Goal: Task Accomplishment & Management: Manage account settings

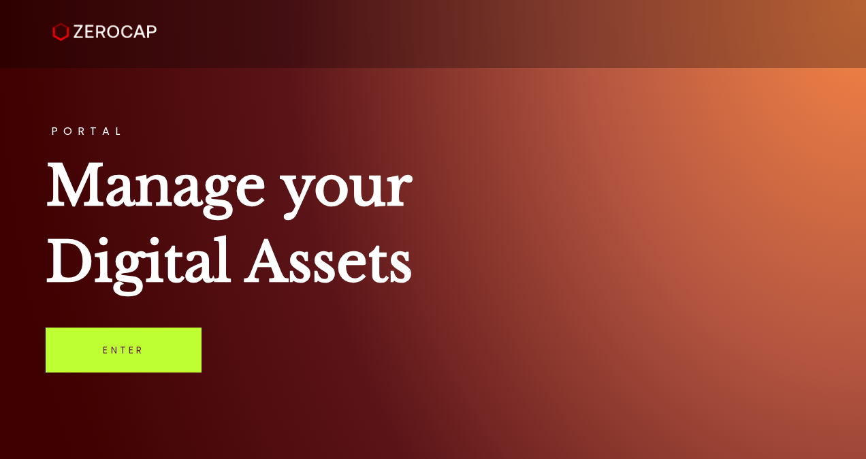
click at [113, 351] on link "Enter" at bounding box center [124, 349] width 156 height 45
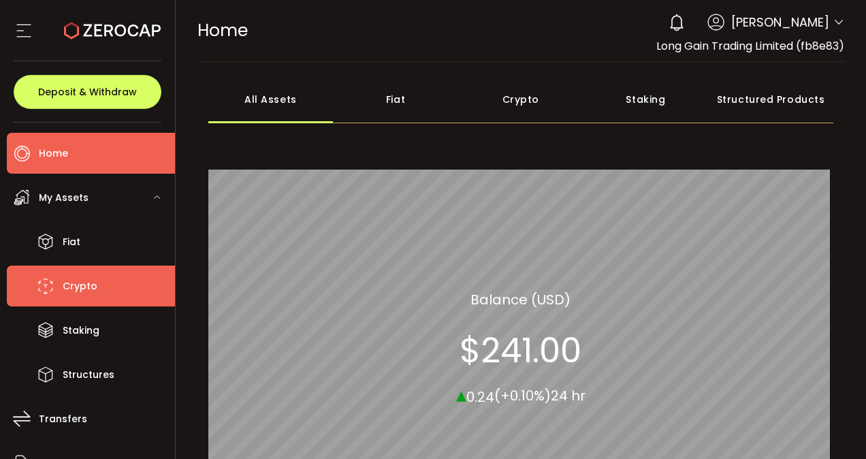
click at [76, 304] on li "Crypto" at bounding box center [91, 285] width 168 height 41
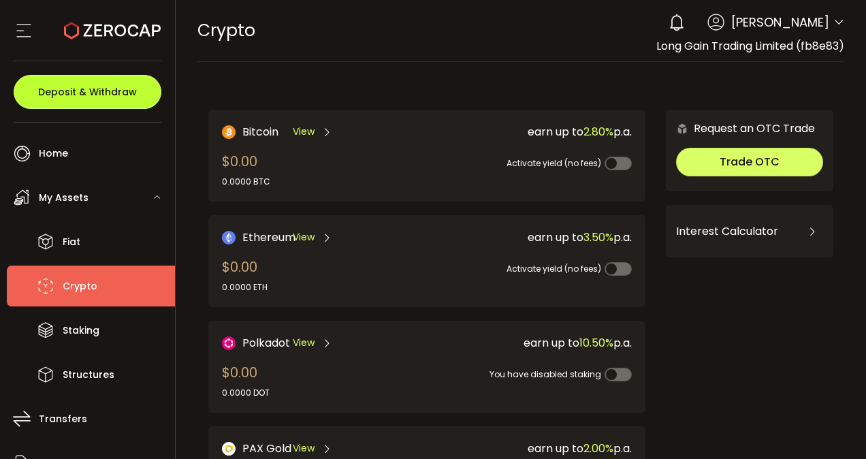
click at [87, 97] on span "Deposit & Withdraw" at bounding box center [87, 92] width 99 height 10
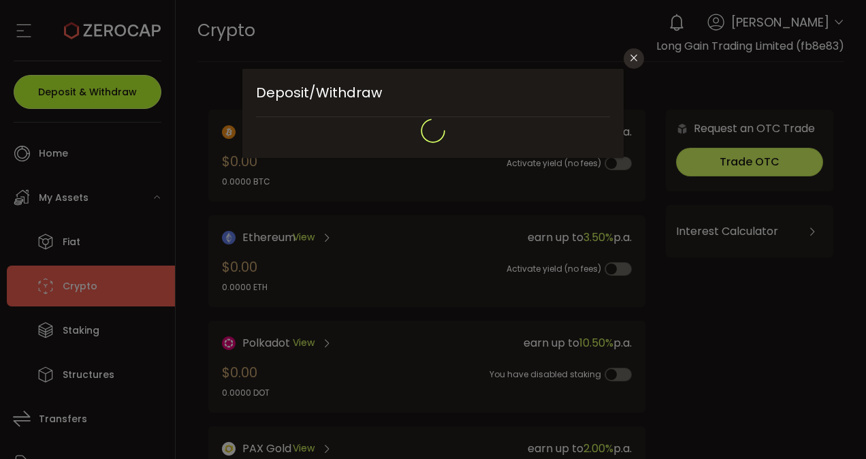
type input "**********"
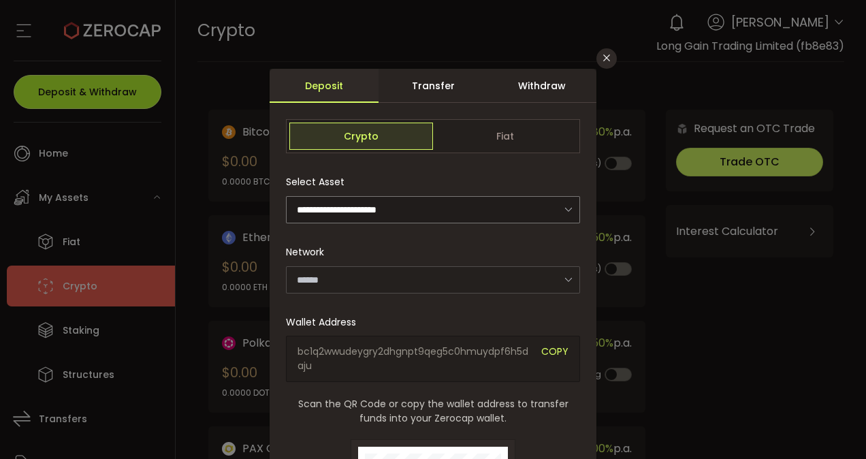
type input "*******"
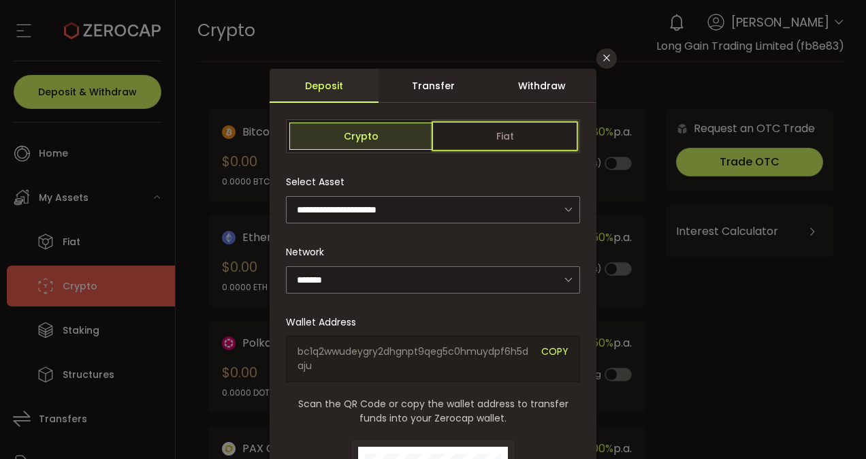
click at [515, 129] on span "Fiat" at bounding box center [505, 136] width 144 height 27
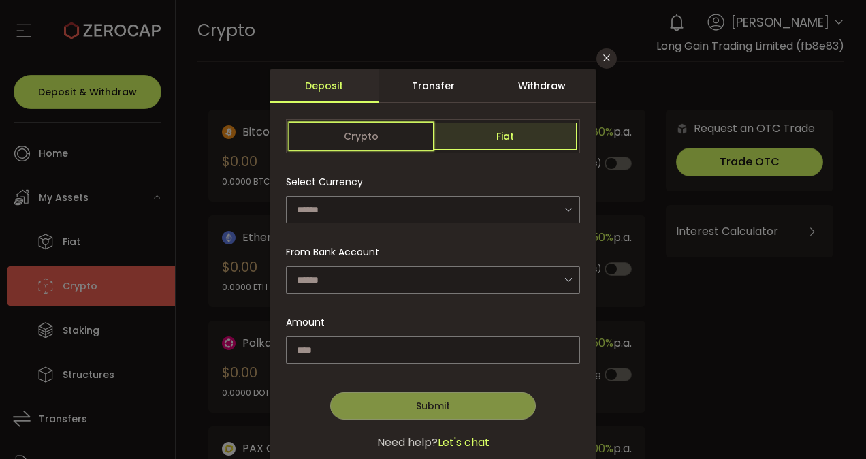
click at [405, 130] on span "Crypto" at bounding box center [361, 136] width 144 height 27
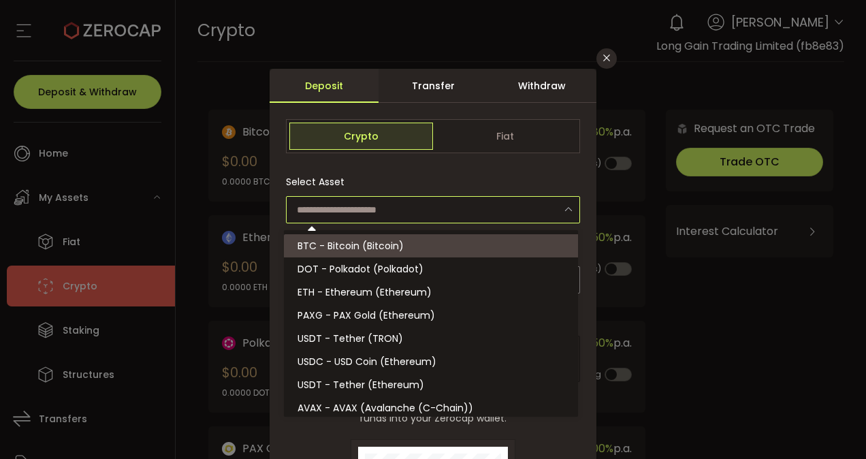
click at [395, 210] on input "dialog" at bounding box center [433, 209] width 294 height 27
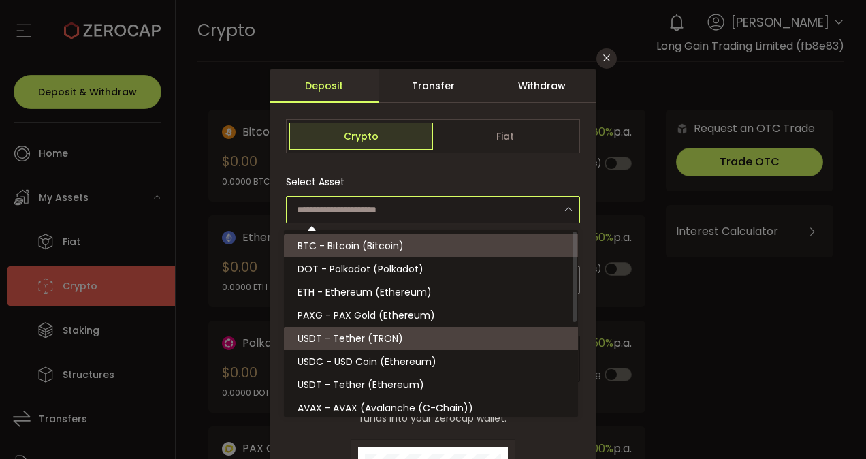
click at [354, 343] on span "USDT - Tether (TRON)" at bounding box center [349, 338] width 105 height 14
type input "**********"
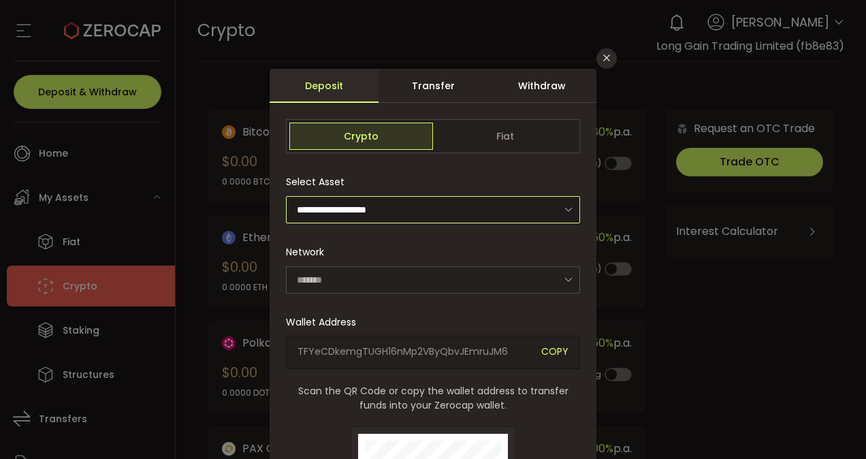
type input "****"
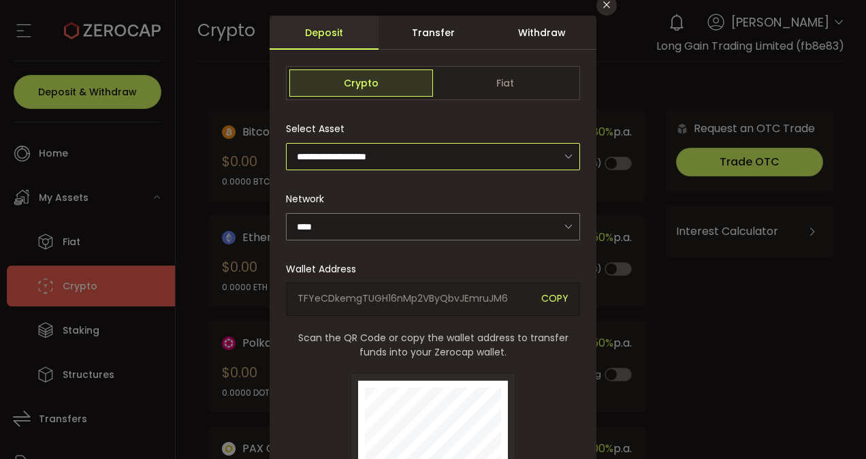
scroll to position [52, 0]
click at [601, 10] on icon "Close" at bounding box center [606, 5] width 11 height 11
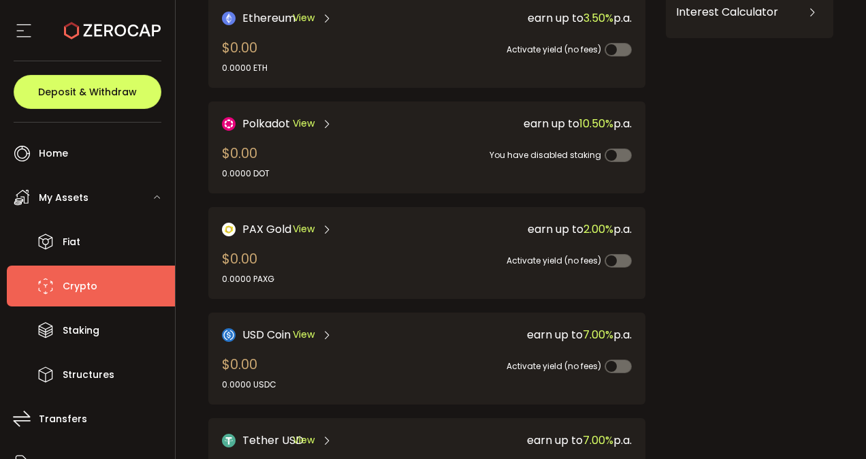
scroll to position [223, 0]
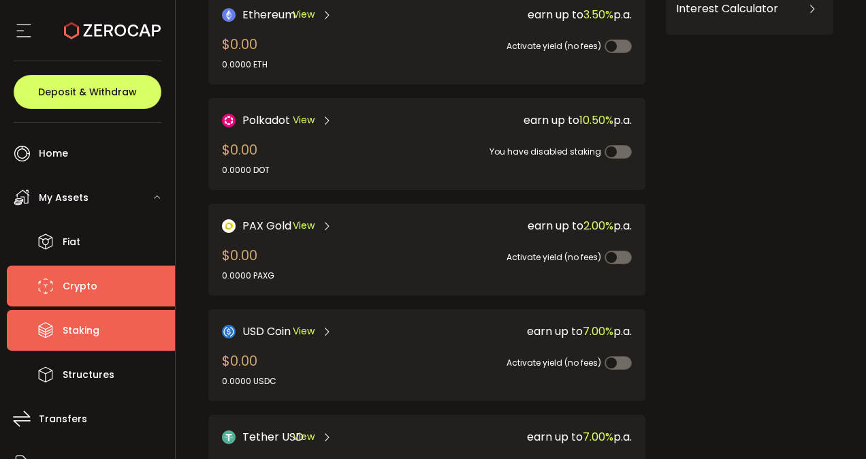
click at [72, 311] on li "Staking" at bounding box center [91, 330] width 168 height 41
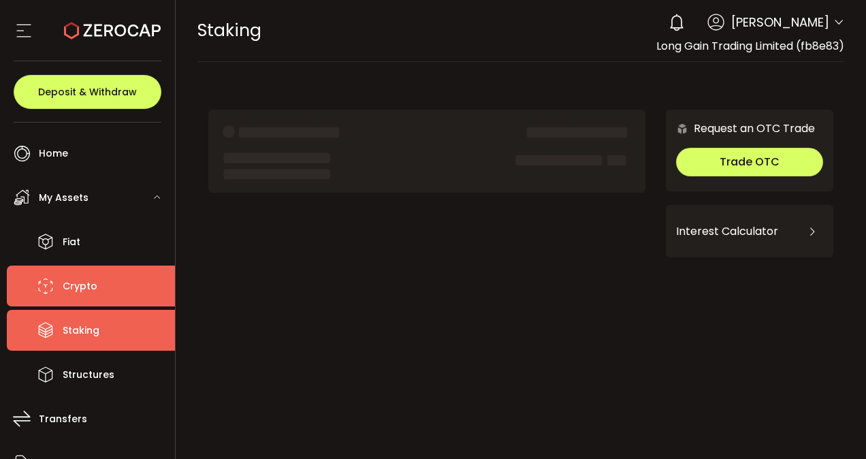
click at [132, 285] on li "Crypto" at bounding box center [91, 285] width 168 height 41
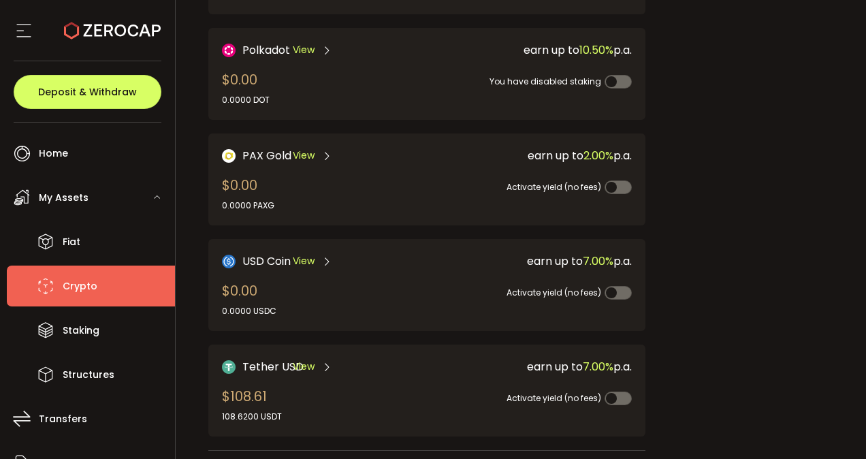
scroll to position [363, 0]
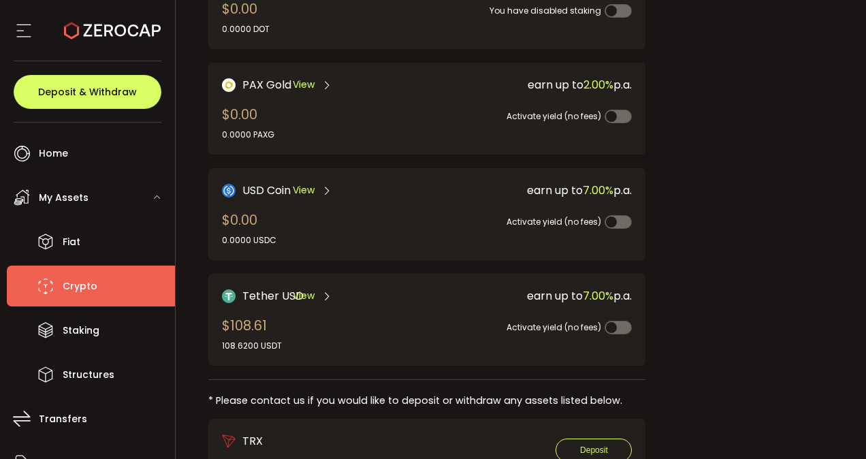
click at [91, 295] on span "Crypto" at bounding box center [80, 286] width 35 height 20
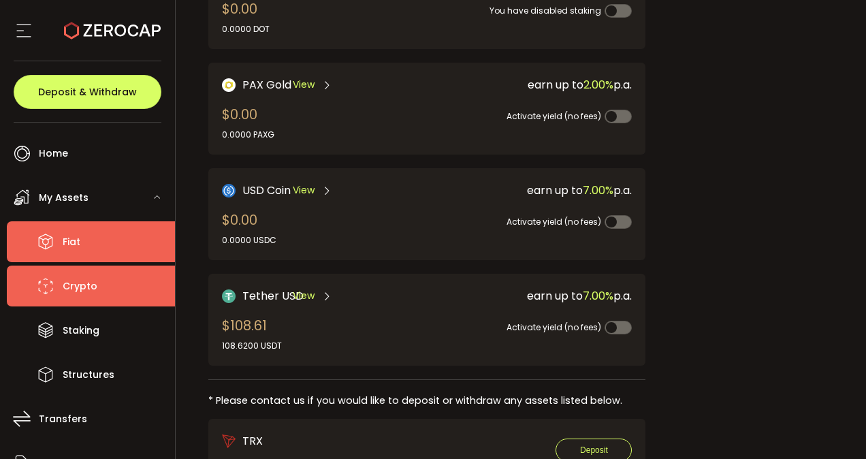
click at [141, 252] on li "Fiat" at bounding box center [91, 241] width 168 height 41
click at [114, 273] on li "Crypto" at bounding box center [91, 285] width 168 height 41
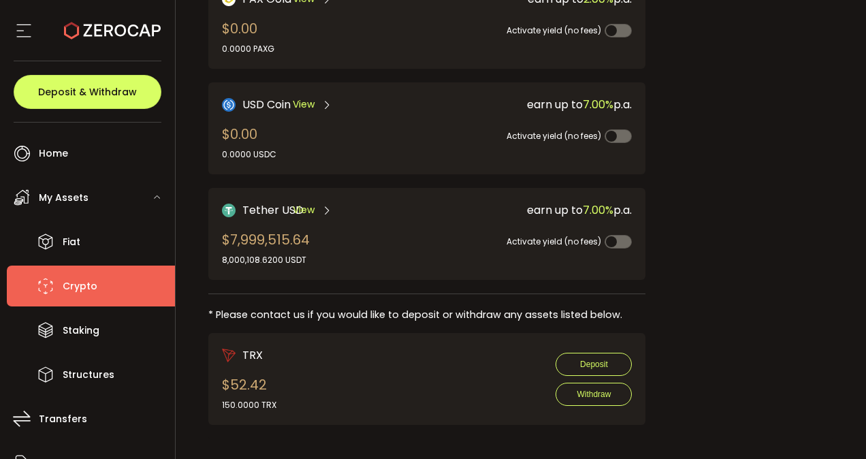
scroll to position [449, 0]
